Goal: Task Accomplishment & Management: Complete application form

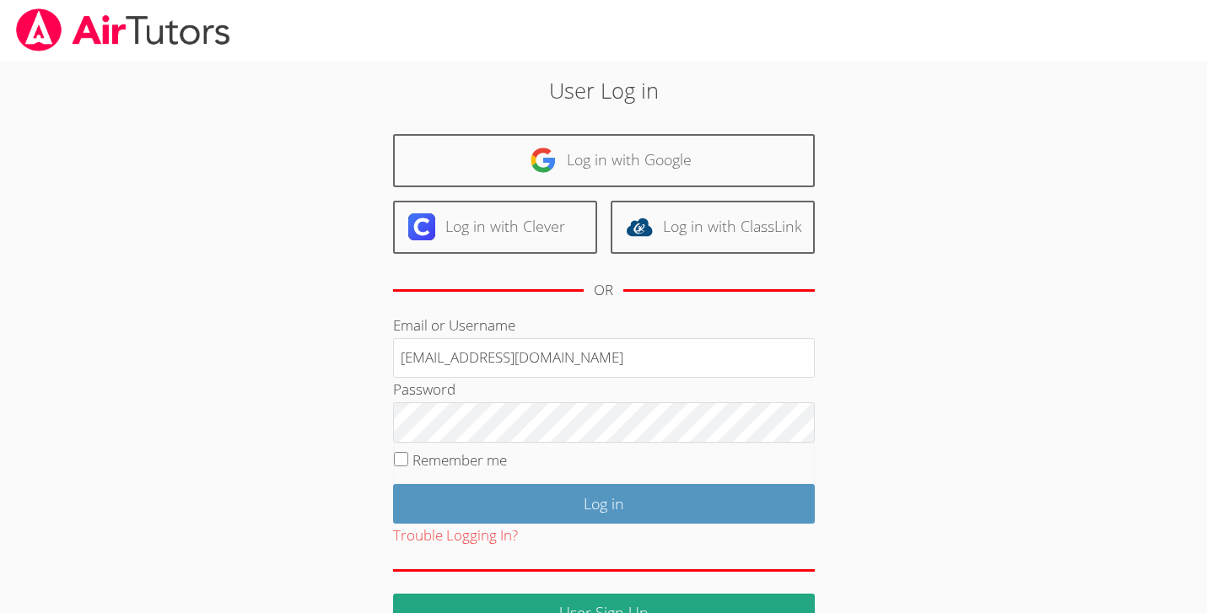
type input "info@pace-tutoring.com"
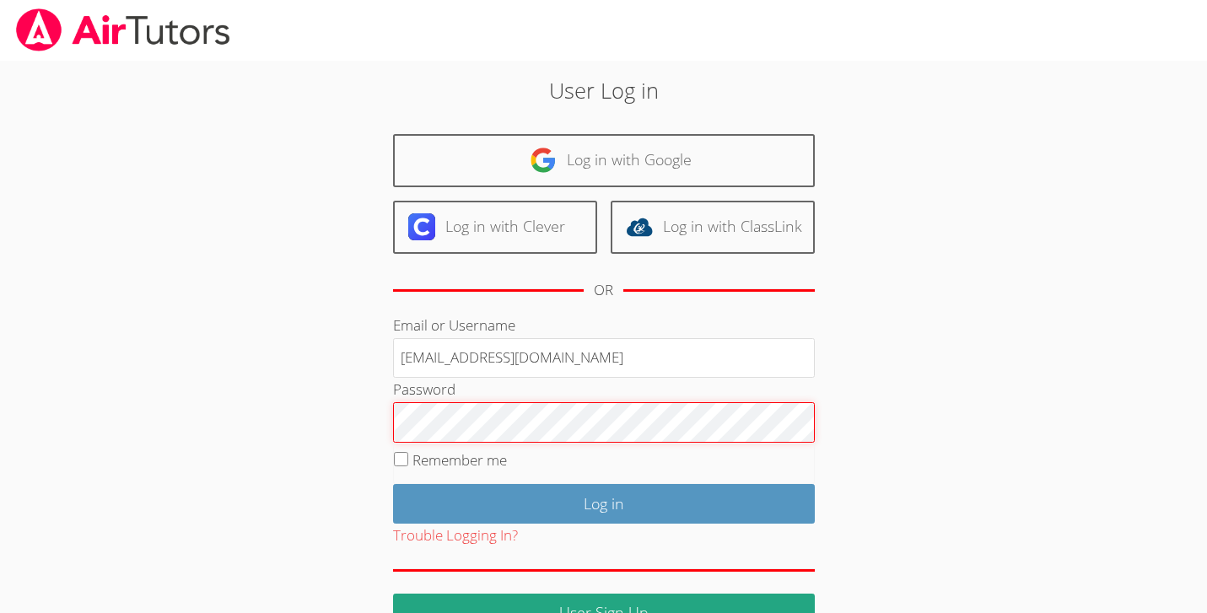
click at [393, 484] on input "Log in" at bounding box center [604, 504] width 422 height 40
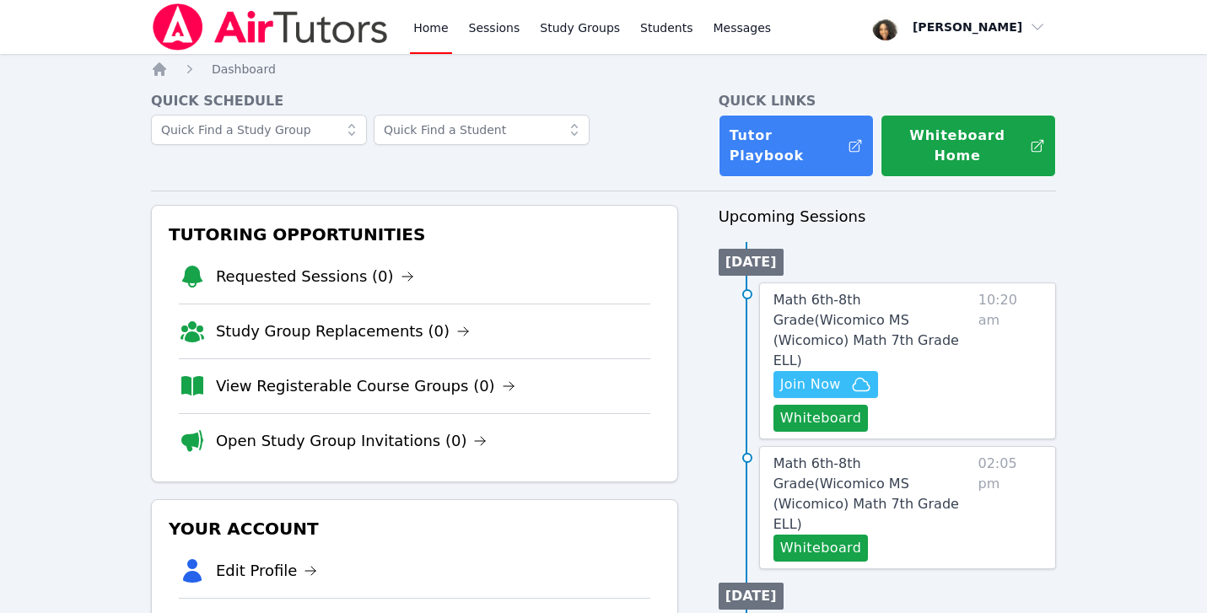
click at [821, 375] on span "Join Now" at bounding box center [810, 385] width 61 height 20
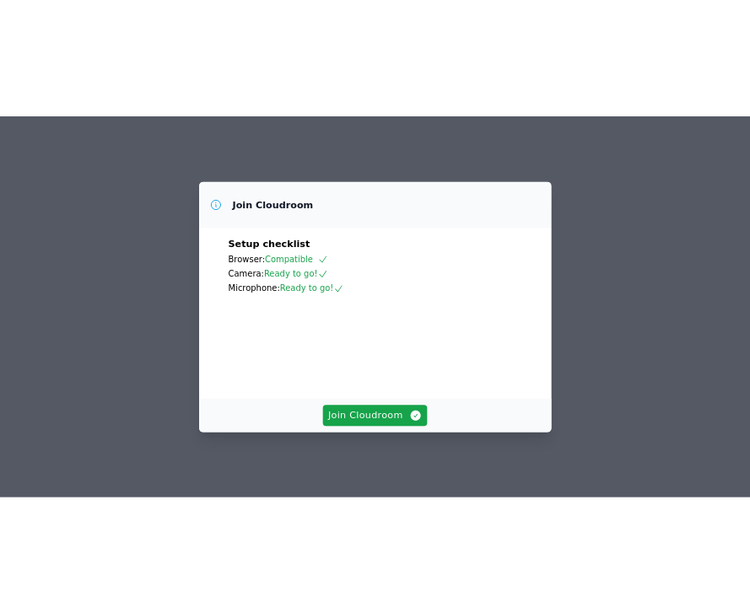
scroll to position [113, 0]
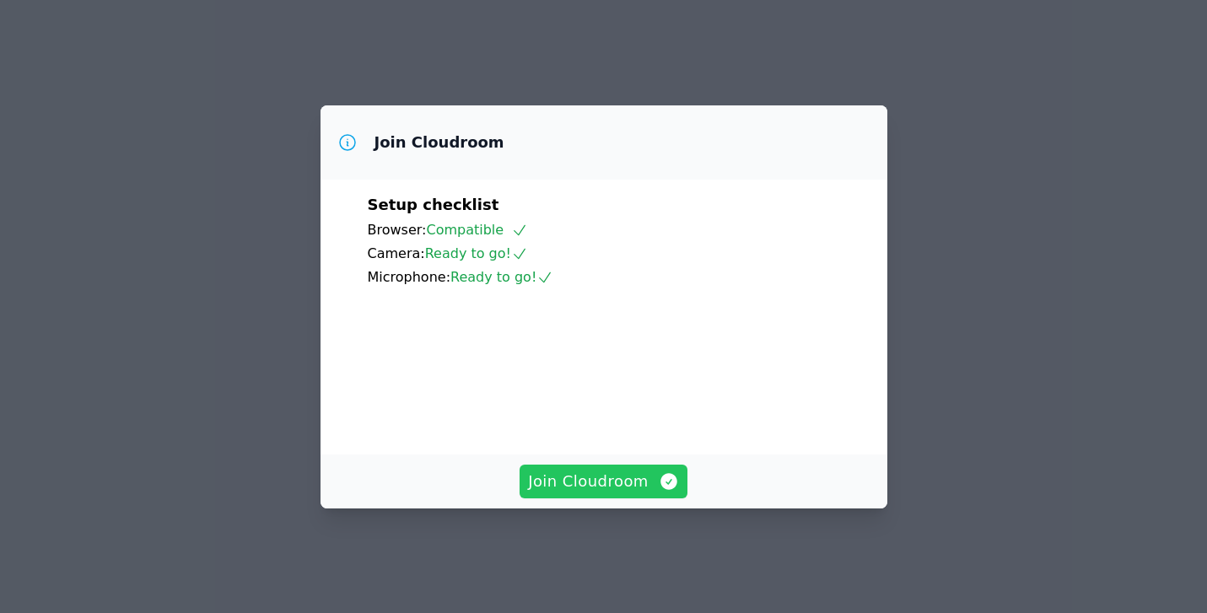
click at [631, 485] on span "Join Cloudroom" at bounding box center [603, 482] width 151 height 24
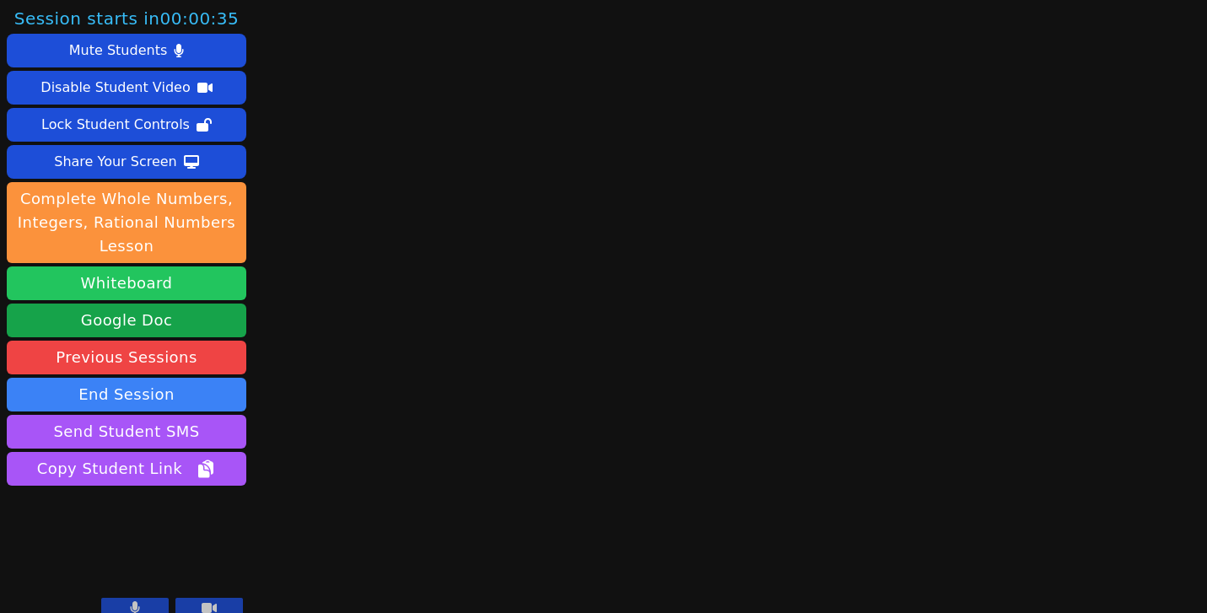
click at [131, 281] on button "Whiteboard" at bounding box center [127, 284] width 240 height 34
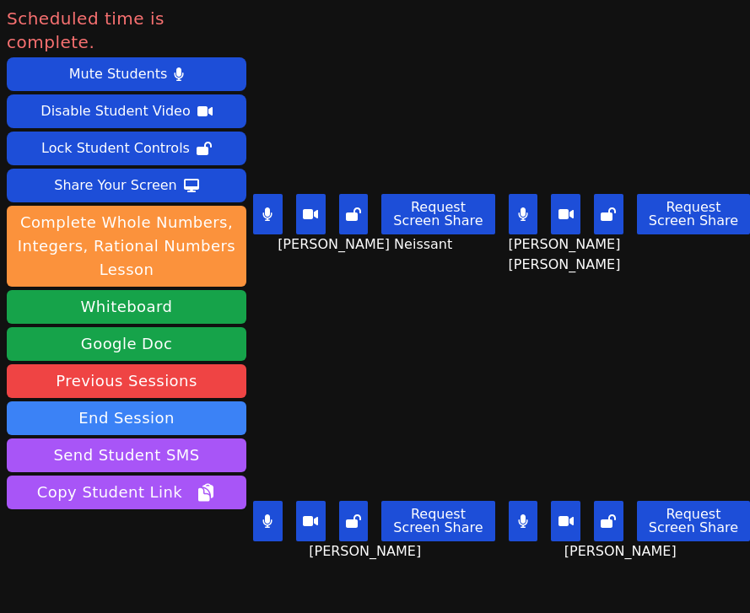
scroll to position [0, 0]
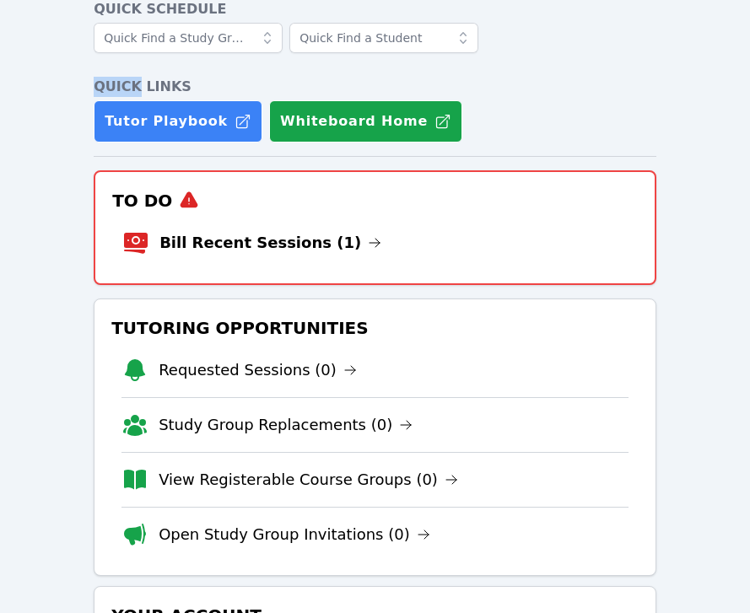
scroll to position [95, 0]
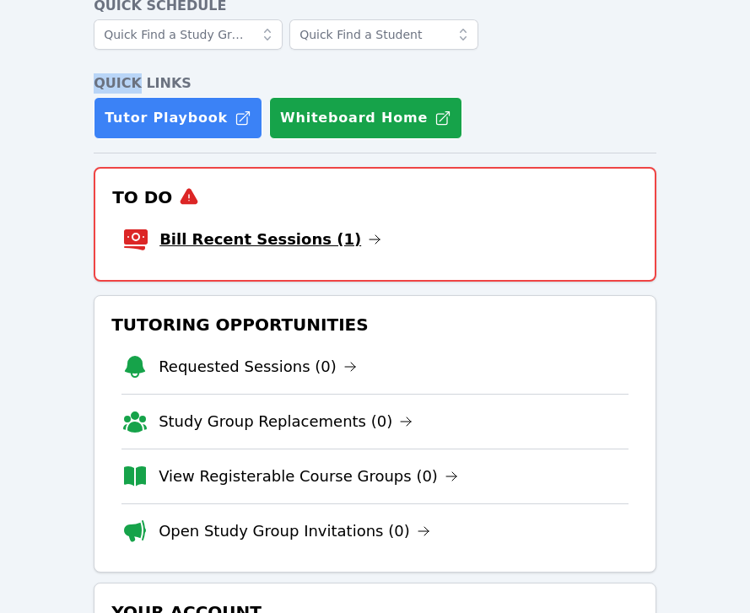
click at [288, 244] on link "Bill Recent Sessions (1)" at bounding box center [270, 240] width 222 height 24
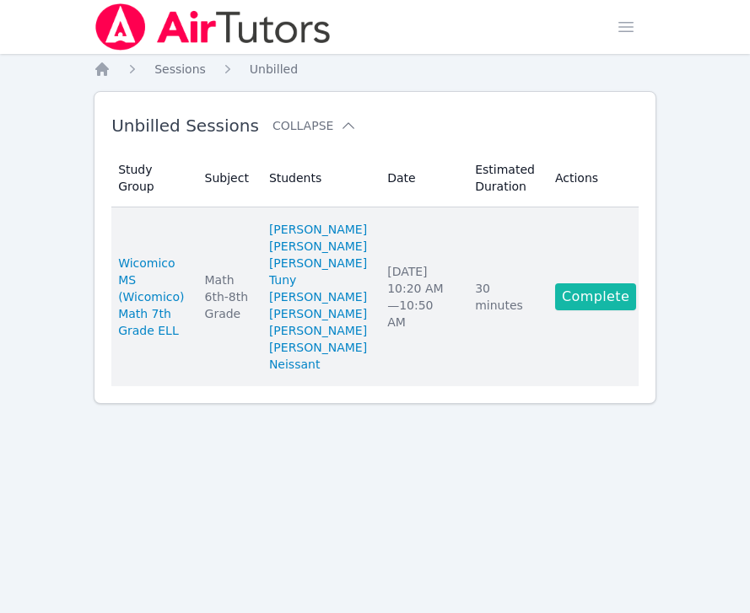
click at [575, 310] on link "Complete" at bounding box center [595, 296] width 81 height 27
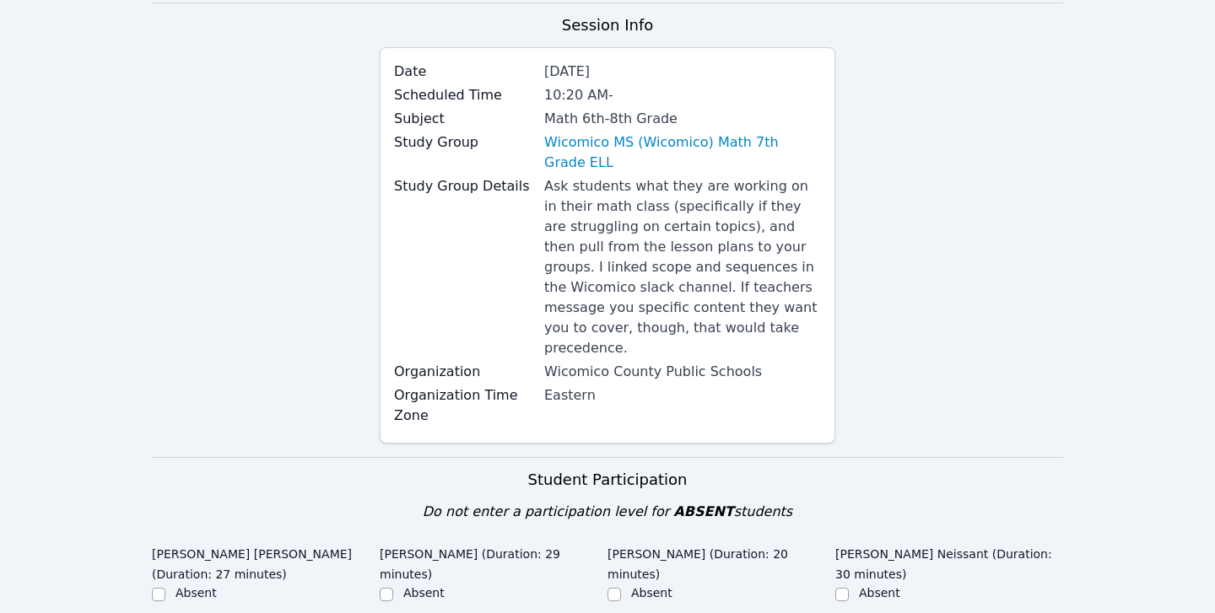
scroll to position [133, 0]
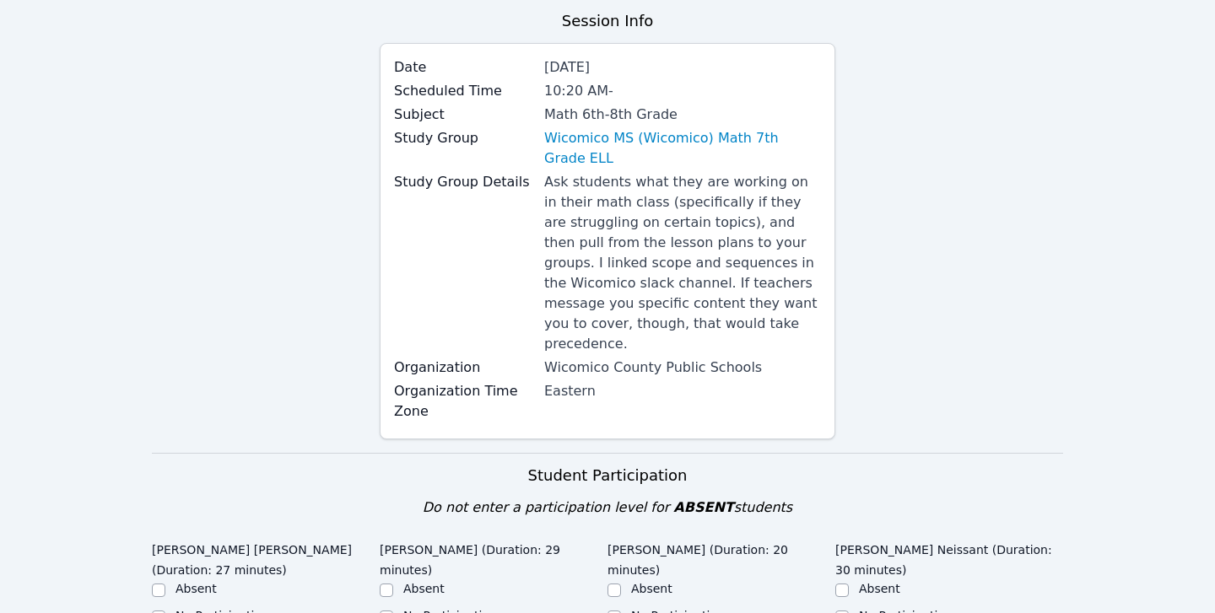
click at [397, 280] on div "Study Group Details Ask students what they are working on in their math class (…" at bounding box center [607, 265] width 427 height 186
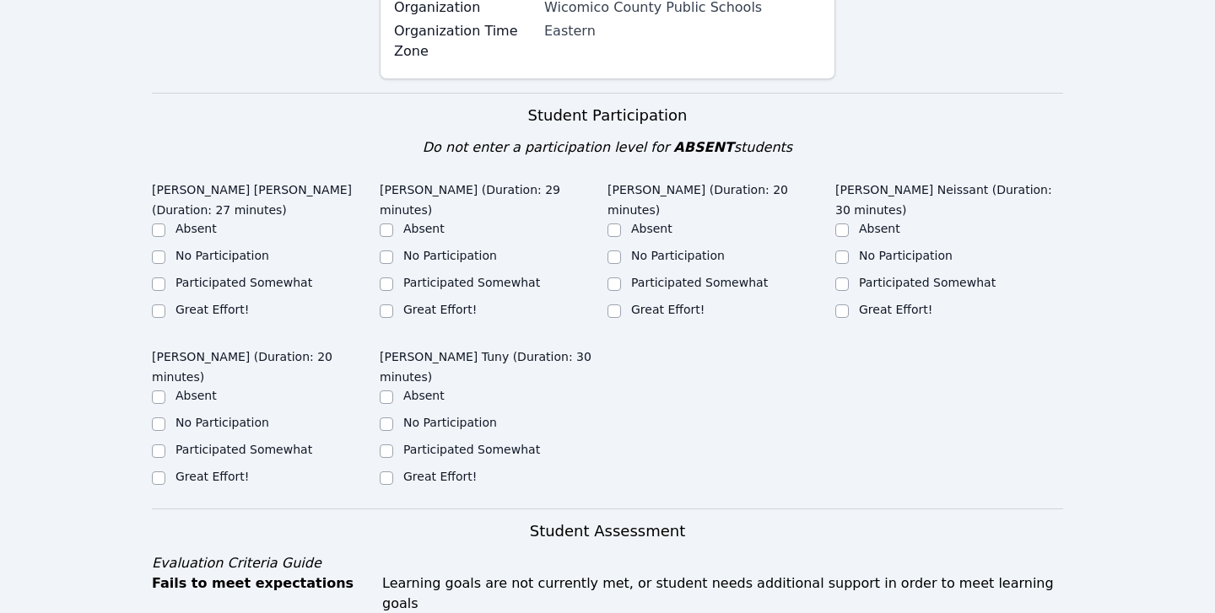
scroll to position [495, 0]
click at [287, 274] on label "Participated Somewhat" at bounding box center [243, 280] width 137 height 13
click at [165, 276] on input "Participated Somewhat" at bounding box center [158, 282] width 13 height 13
checkbox input "true"
click at [406, 301] on label "Great Effort!" at bounding box center [439, 307] width 73 height 13
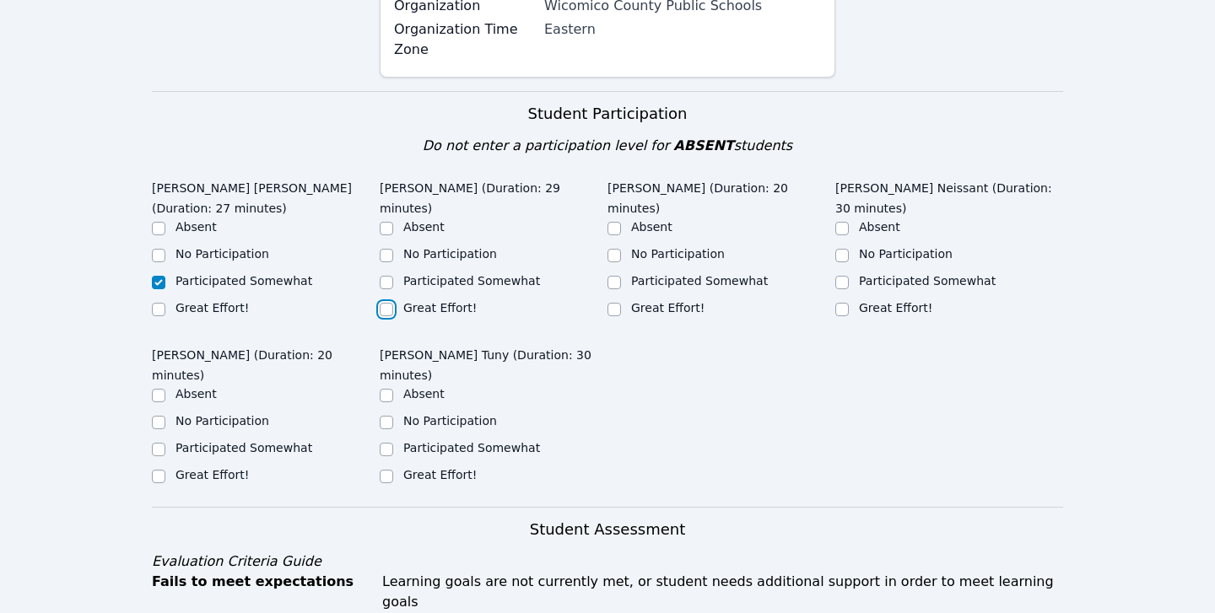
click at [393, 303] on input "Great Effort!" at bounding box center [386, 309] width 13 height 13
checkbox input "true"
click at [629, 300] on div "Great Effort!" at bounding box center [721, 310] width 228 height 20
click at [613, 303] on input "Great Effort!" at bounding box center [613, 309] width 13 height 13
checkbox input "true"
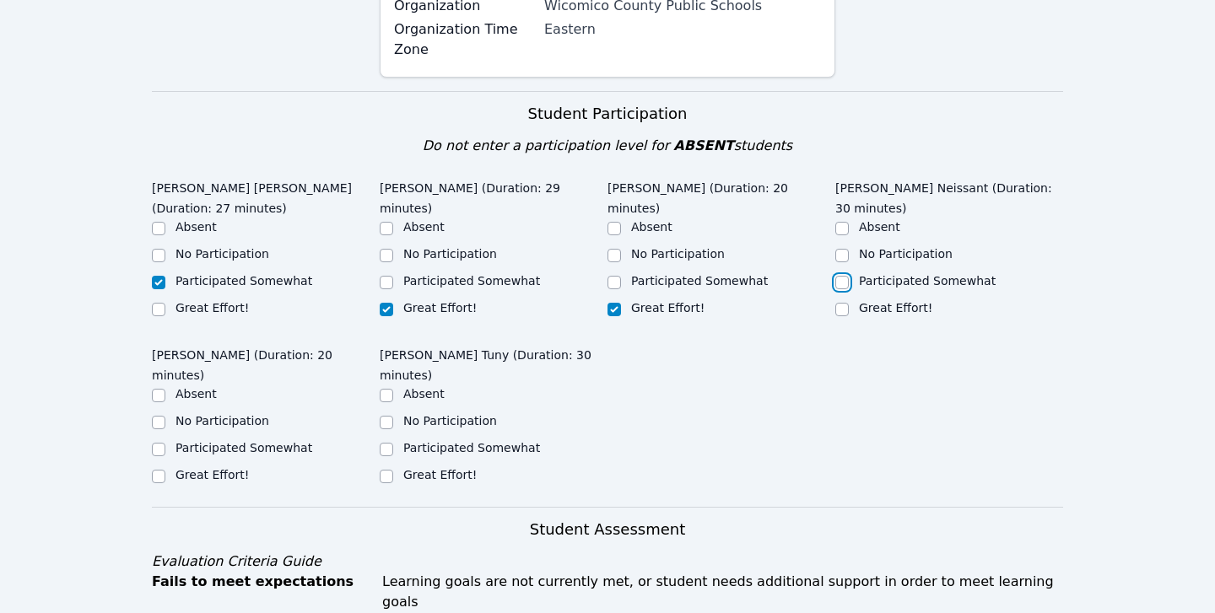
click at [749, 276] on input "Participated Somewhat" at bounding box center [841, 282] width 13 height 13
checkbox input "true"
click at [445, 468] on label "Great Effort!" at bounding box center [439, 474] width 73 height 13
click at [393, 470] on input "Great Effort!" at bounding box center [386, 476] width 13 height 13
checkbox input "true"
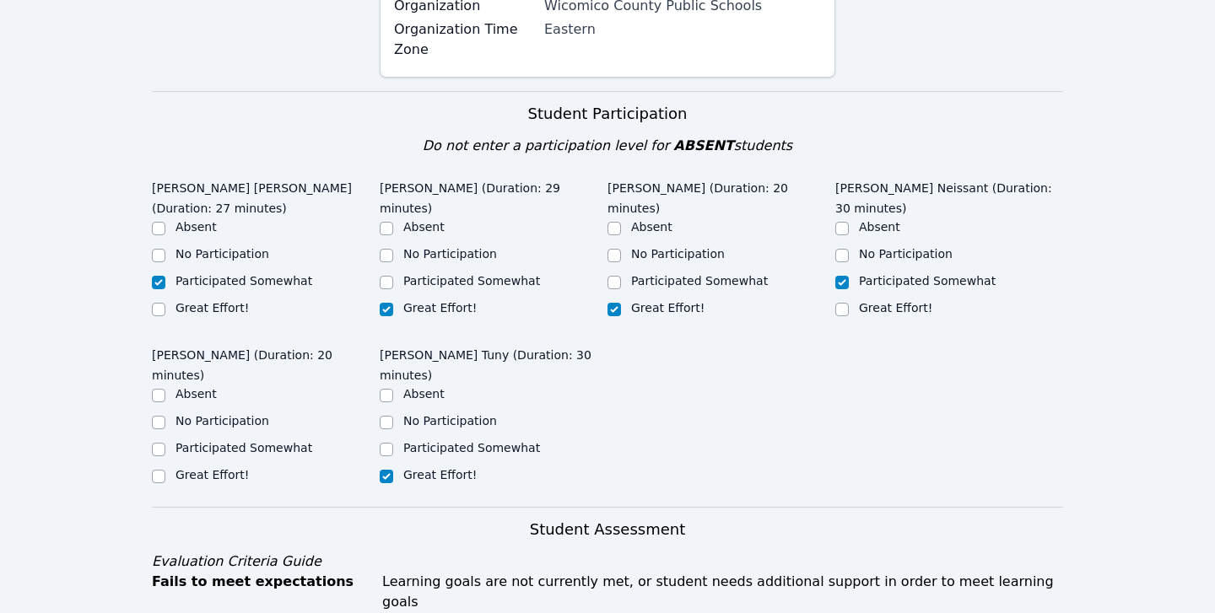
click at [233, 468] on label "Great Effort!" at bounding box center [211, 474] width 73 height 13
click at [165, 470] on input "Great Effort!" at bounding box center [158, 476] width 13 height 13
checkbox input "true"
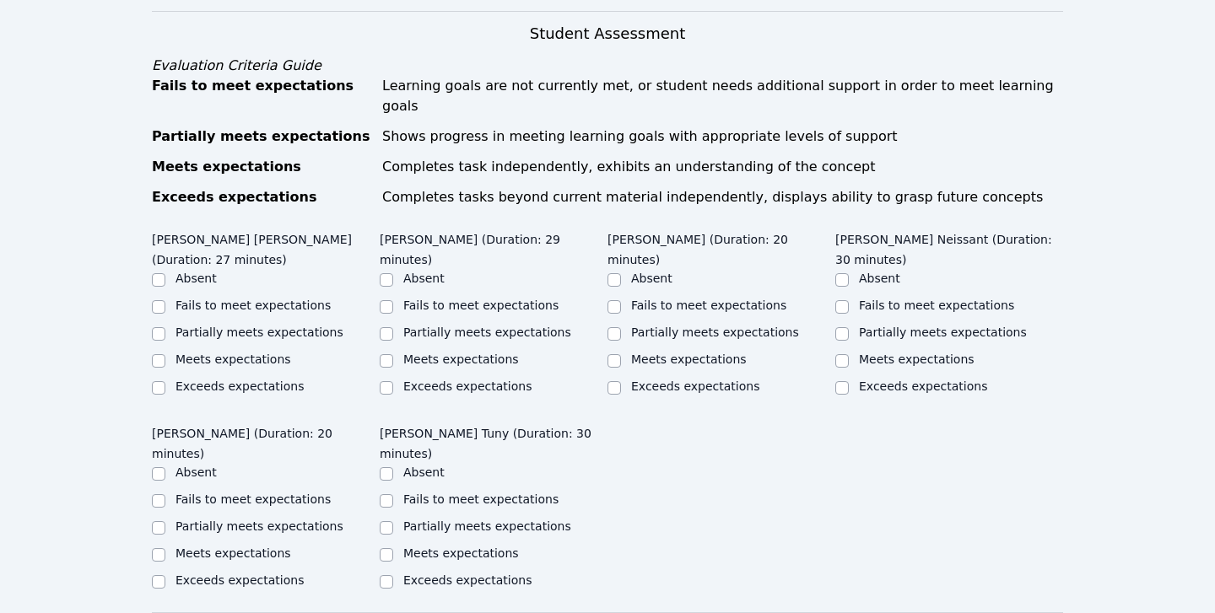
scroll to position [1015, 0]
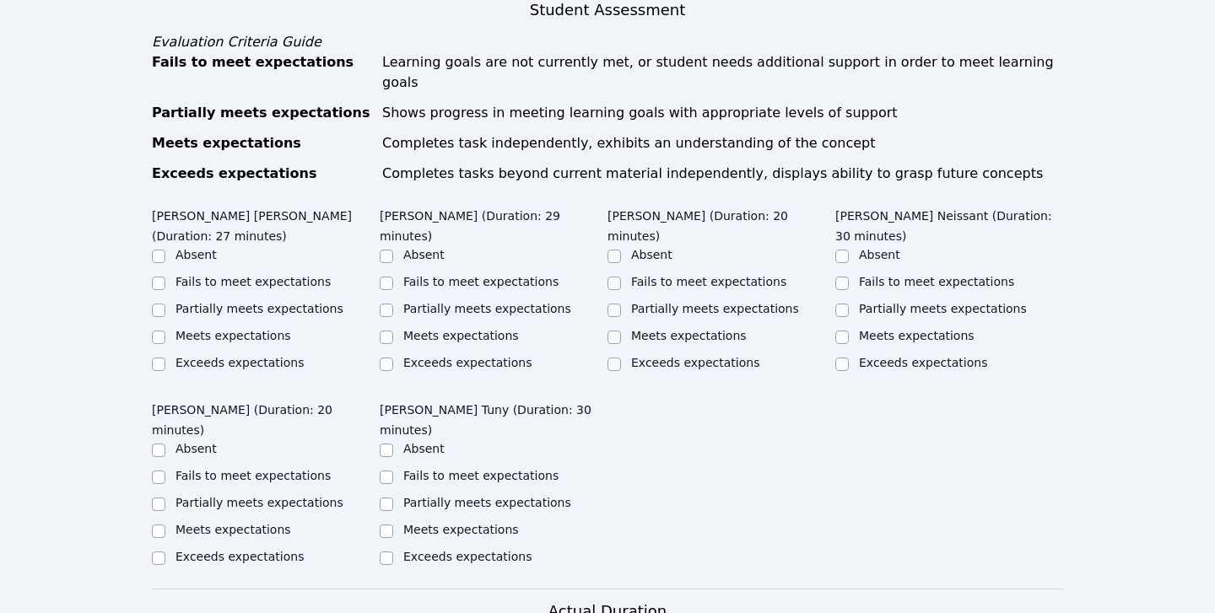
click at [231, 302] on label "Partially meets expectations" at bounding box center [259, 308] width 168 height 13
click at [165, 304] on input "Partially meets expectations" at bounding box center [158, 310] width 13 height 13
checkbox input "true"
click at [409, 302] on label "Partially meets expectations" at bounding box center [487, 308] width 168 height 13
click at [393, 304] on input "Partially meets expectations" at bounding box center [386, 310] width 13 height 13
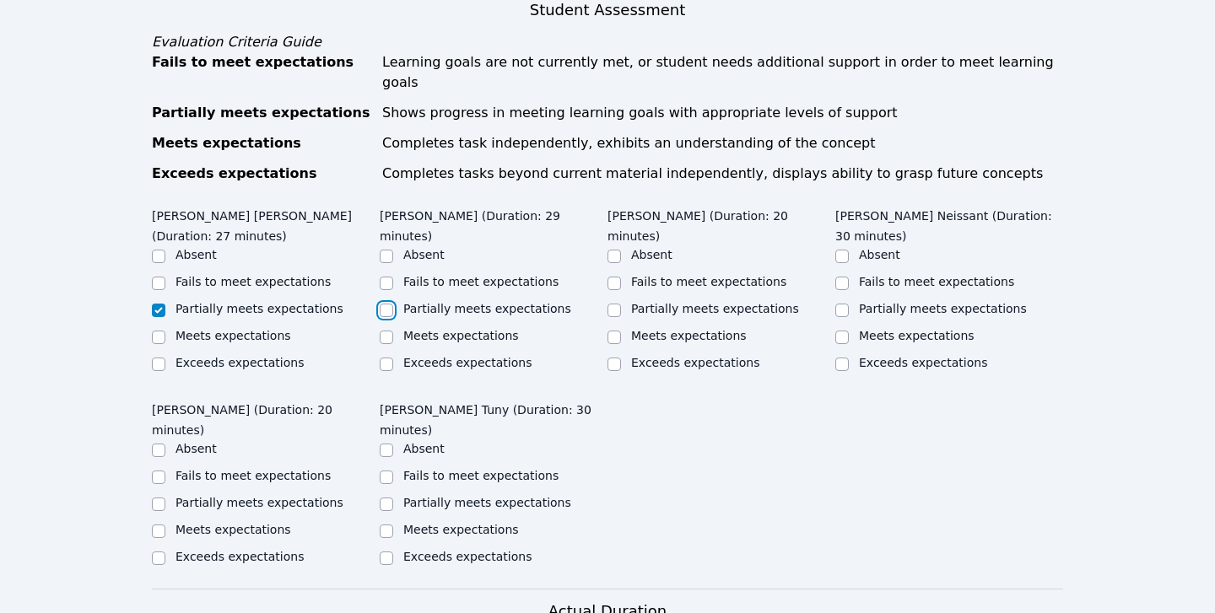
checkbox input "true"
click at [403, 329] on label "Meets expectations" at bounding box center [461, 335] width 116 height 13
click at [393, 331] on input "Meets expectations" at bounding box center [386, 337] width 13 height 13
checkbox input "true"
checkbox input "false"
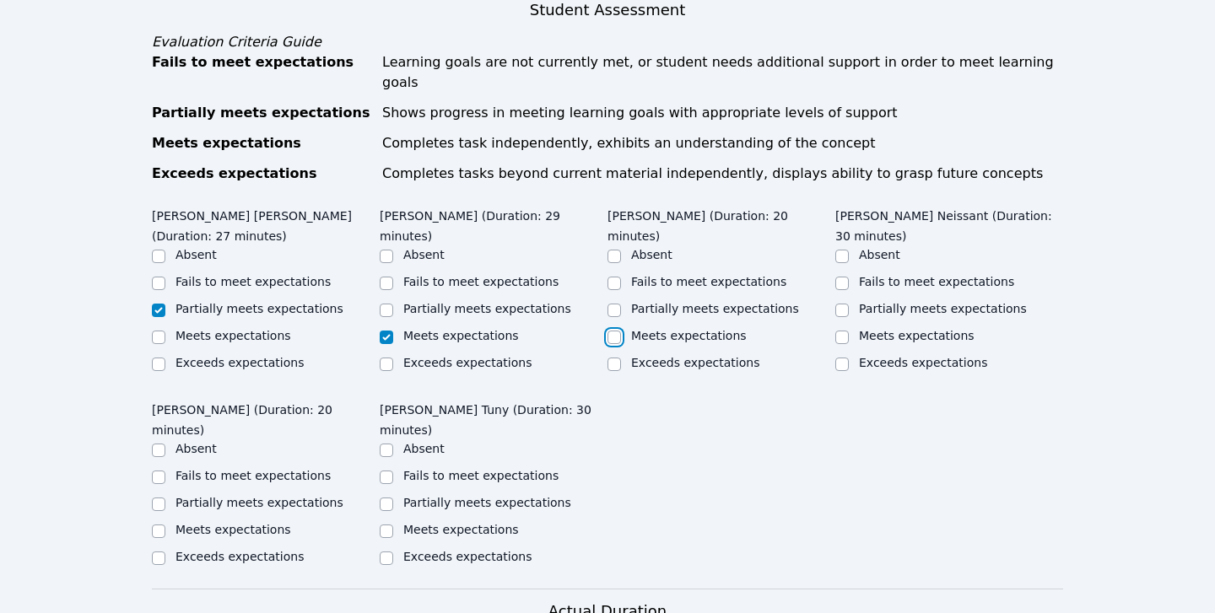
click at [620, 331] on input "Meets expectations" at bounding box center [613, 337] width 13 height 13
checkbox input "true"
click at [749, 304] on input "Partially meets expectations" at bounding box center [841, 310] width 13 height 13
checkbox input "true"
click at [271, 496] on label "Partially meets expectations" at bounding box center [259, 502] width 168 height 13
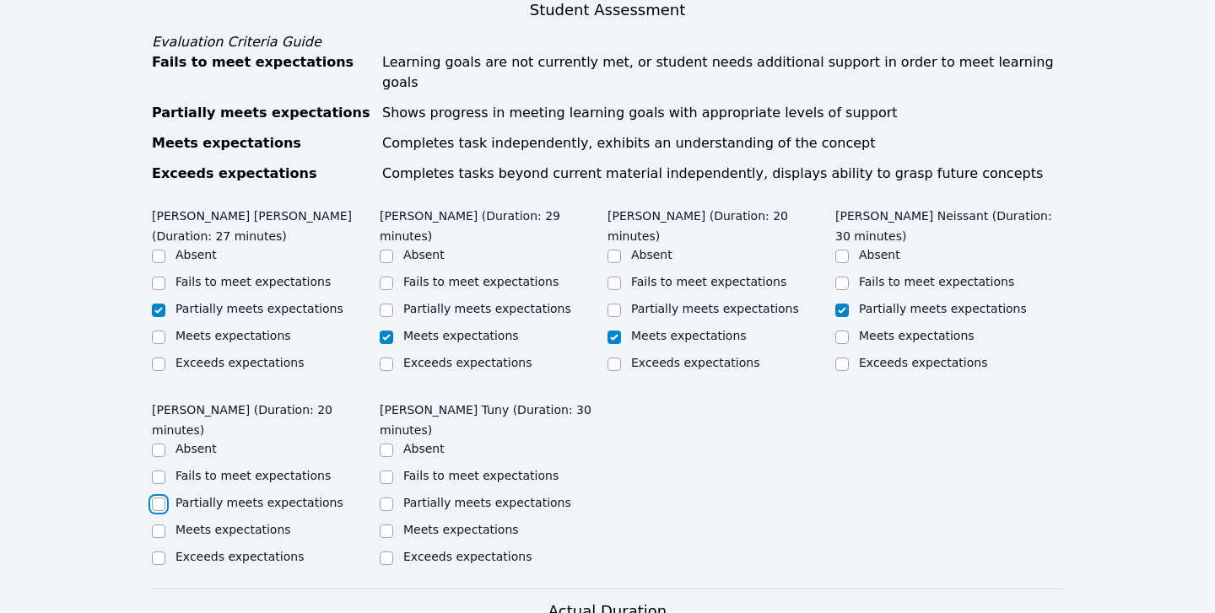
click at [165, 498] on input "Partially meets expectations" at bounding box center [158, 504] width 13 height 13
checkbox input "true"
click at [385, 525] on input "Meets expectations" at bounding box center [386, 531] width 13 height 13
checkbox input "true"
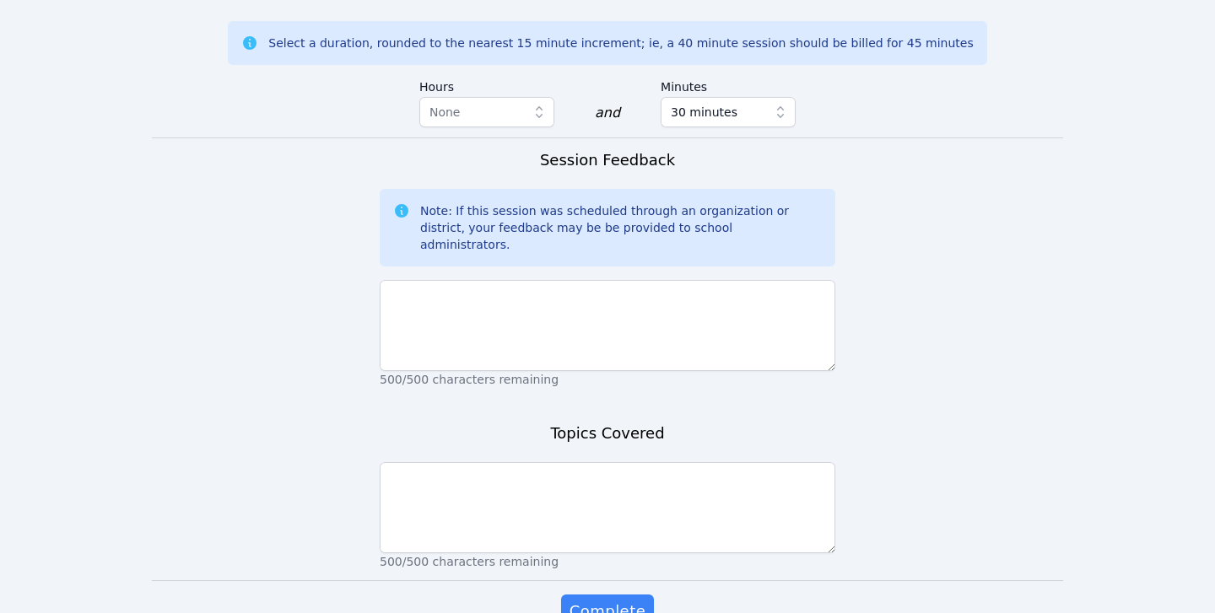
scroll to position [1653, 0]
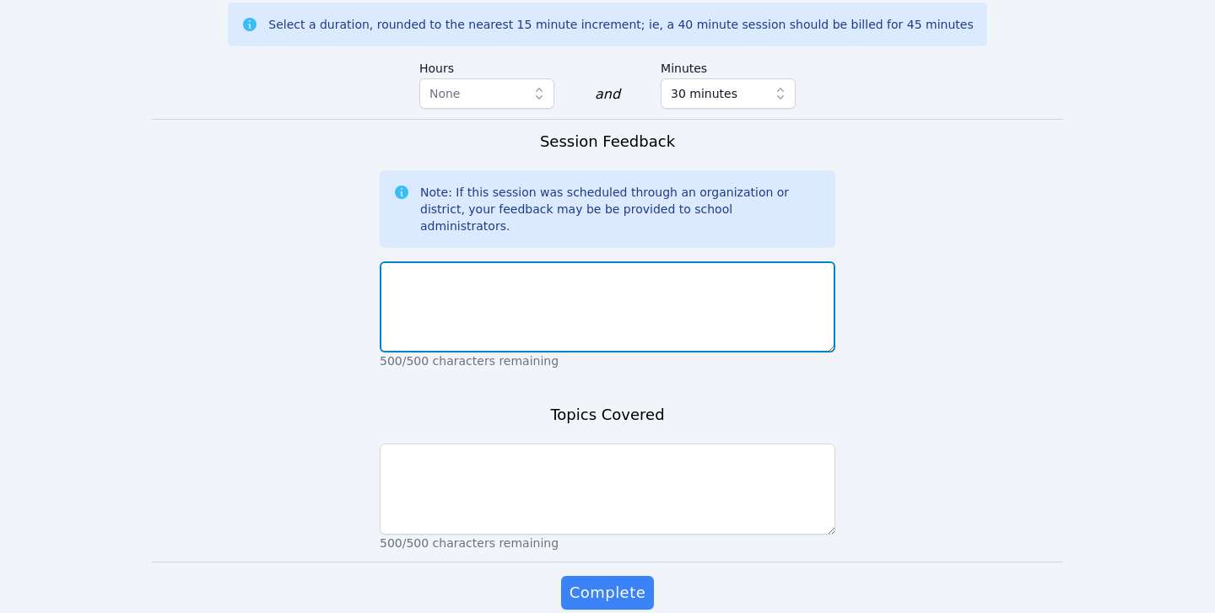
click at [590, 262] on textarea at bounding box center [608, 307] width 456 height 91
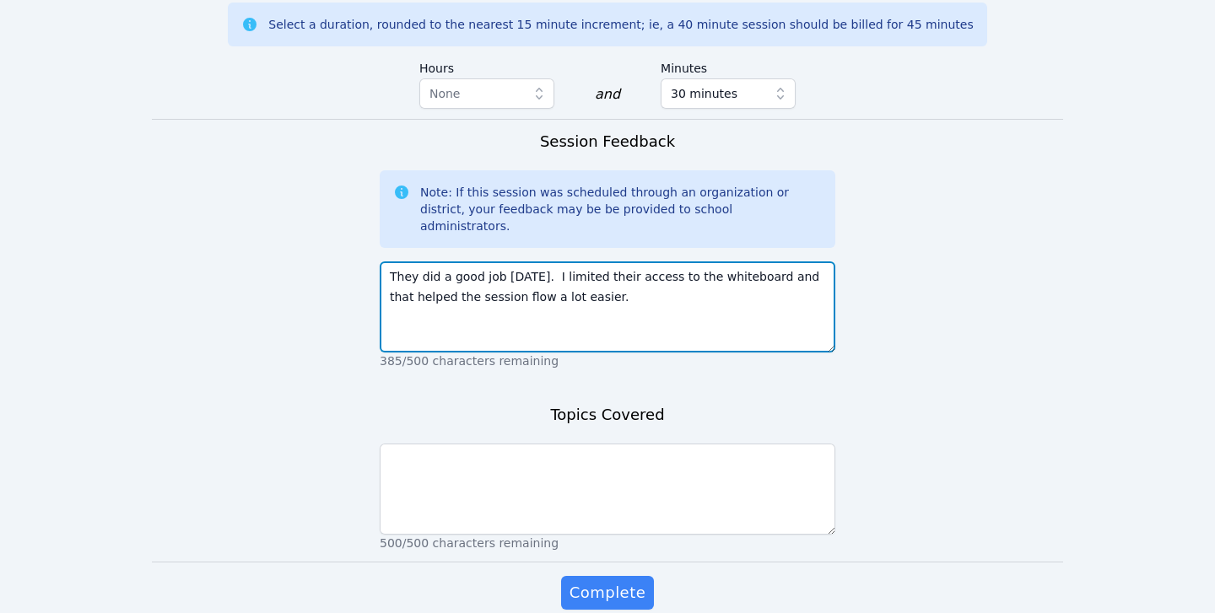
type textarea "They did a good job today. I limited their access to the whiteboard and that he…"
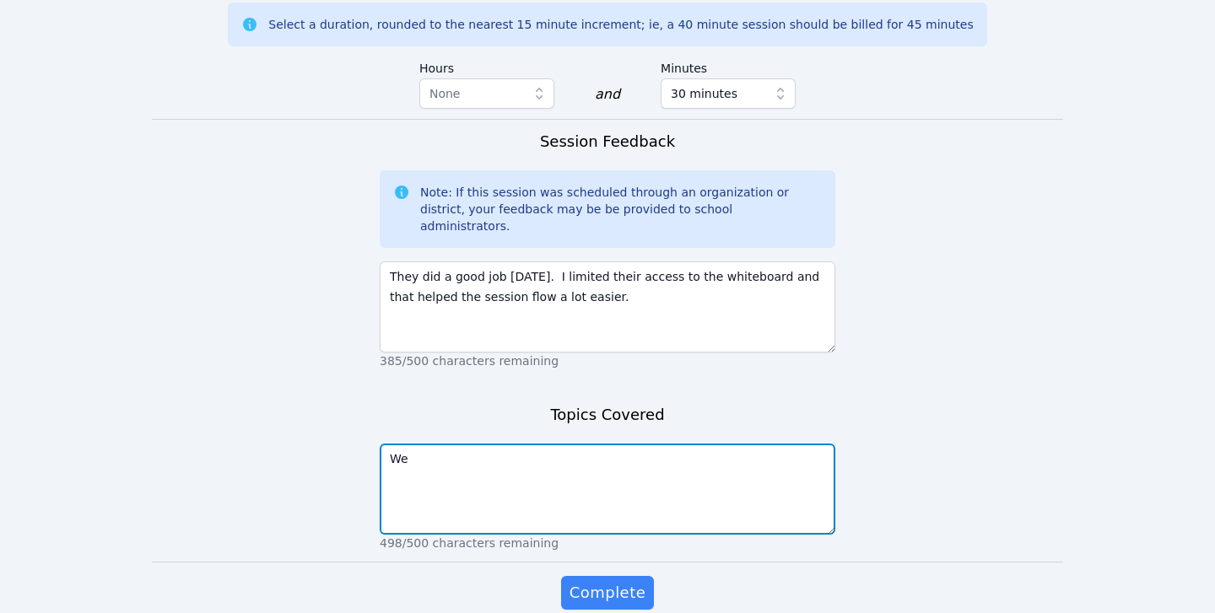
type textarea "W"
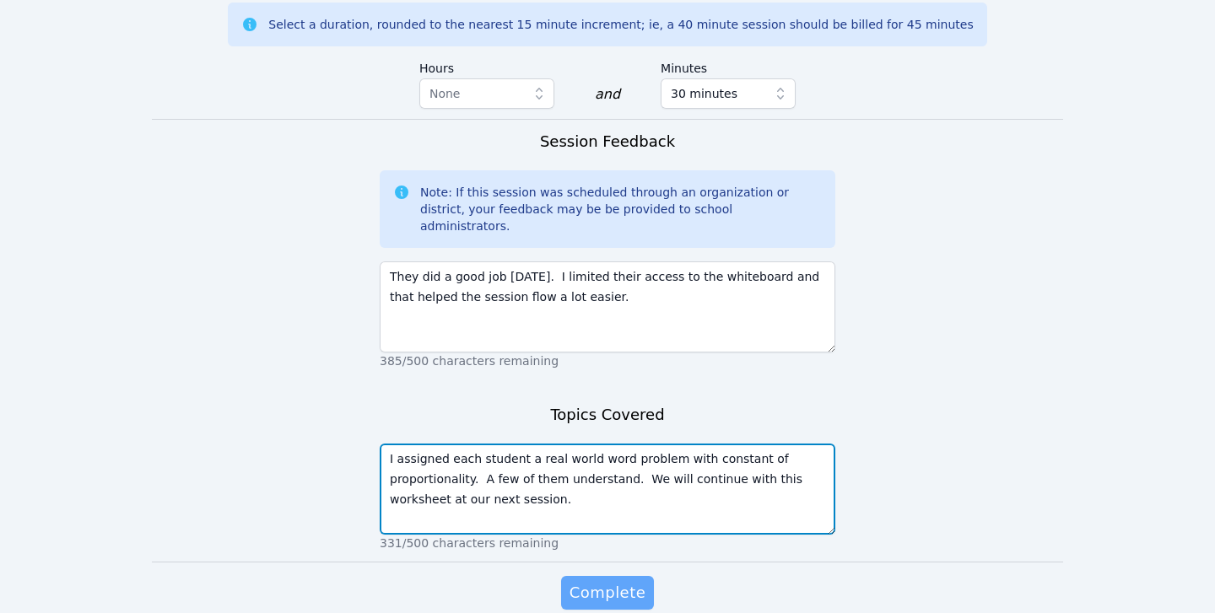
type textarea "I assigned each student a real world word problem with constant of proportional…"
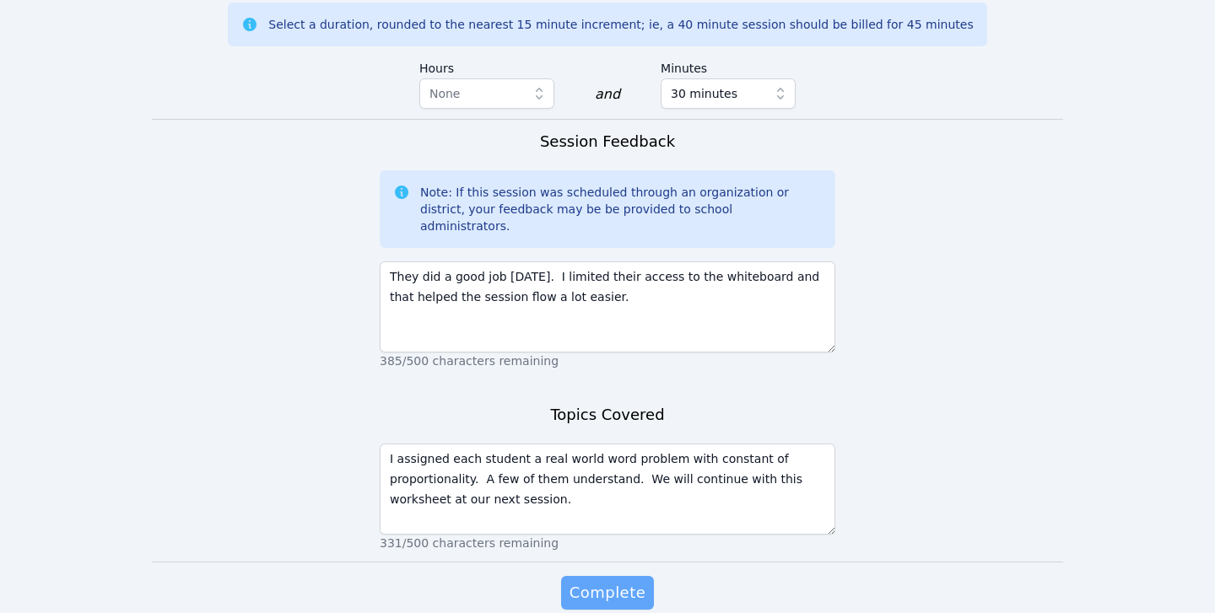
click at [579, 581] on span "Complete" at bounding box center [607, 593] width 76 height 24
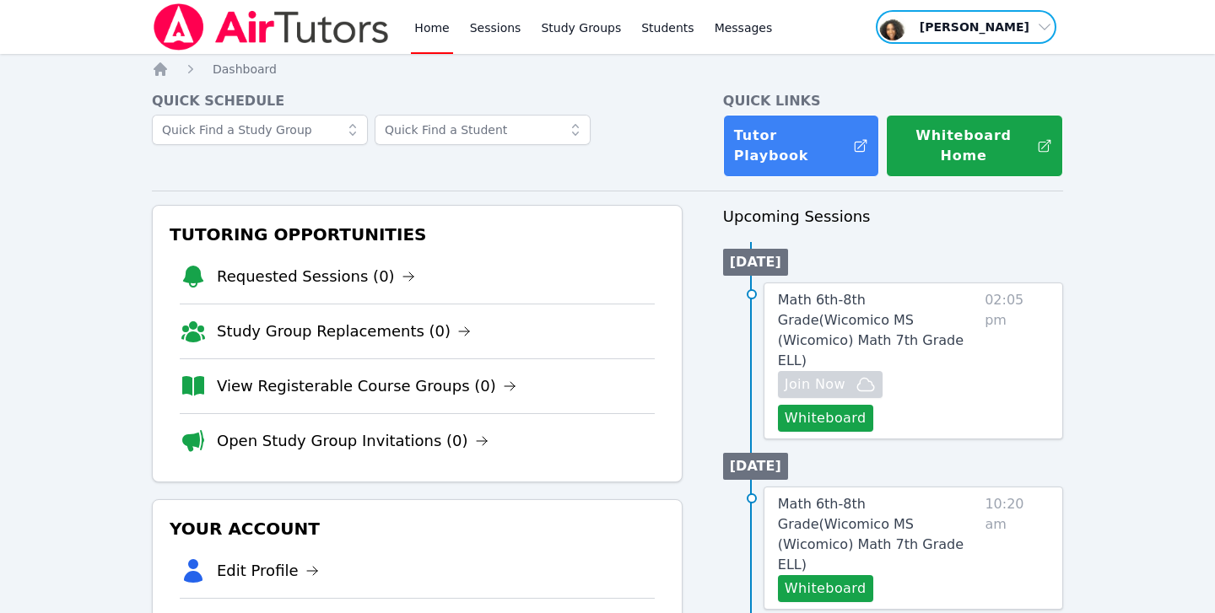
click at [749, 30] on span "button" at bounding box center [966, 26] width 184 height 37
click at [749, 91] on button "Logout" at bounding box center [972, 96] width 162 height 30
